Goal: Navigation & Orientation: Find specific page/section

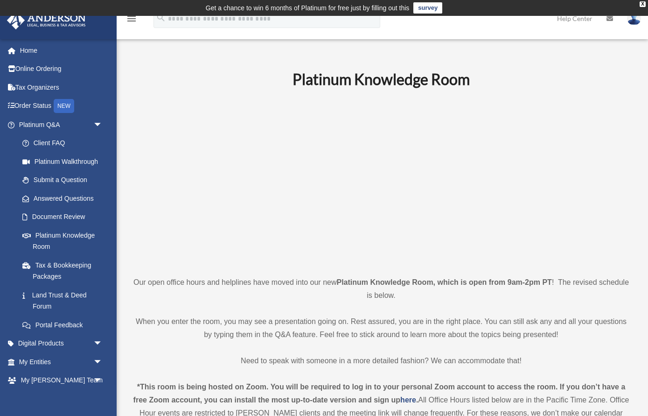
click at [86, 231] on link "Platinum Knowledge Room" at bounding box center [62, 241] width 99 height 30
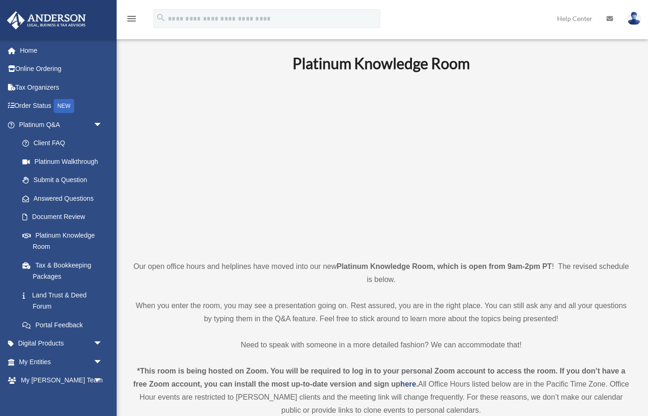
click at [85, 236] on link "Platinum Knowledge Room" at bounding box center [62, 241] width 99 height 30
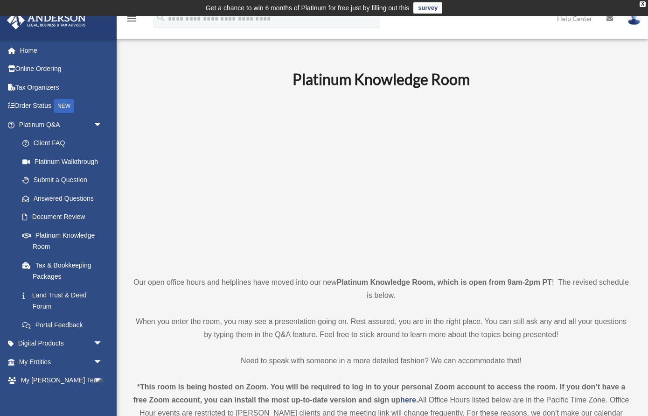
click at [94, 121] on span "arrow_drop_down" at bounding box center [102, 124] width 19 height 19
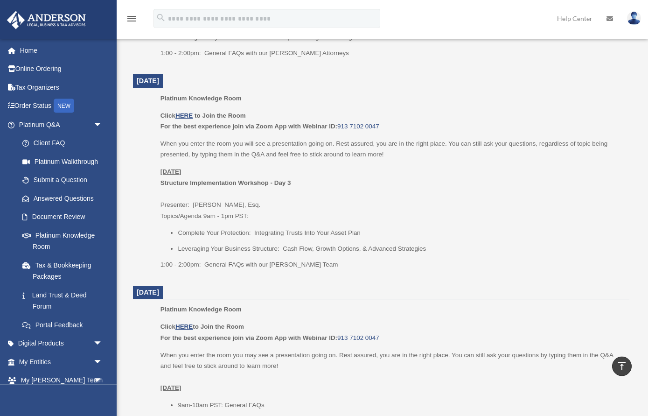
scroll to position [583, 0]
